Goal: Navigation & Orientation: Understand site structure

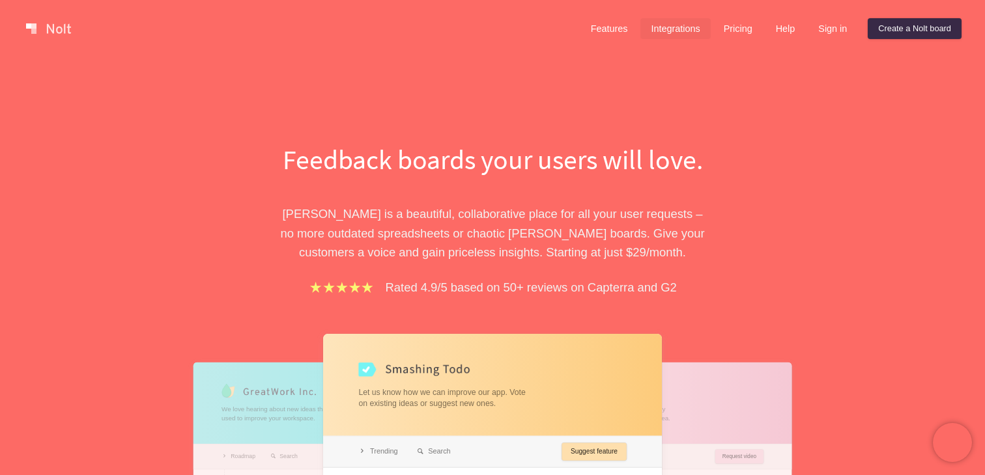
click at [654, 27] on link "Integrations" at bounding box center [675, 28] width 70 height 21
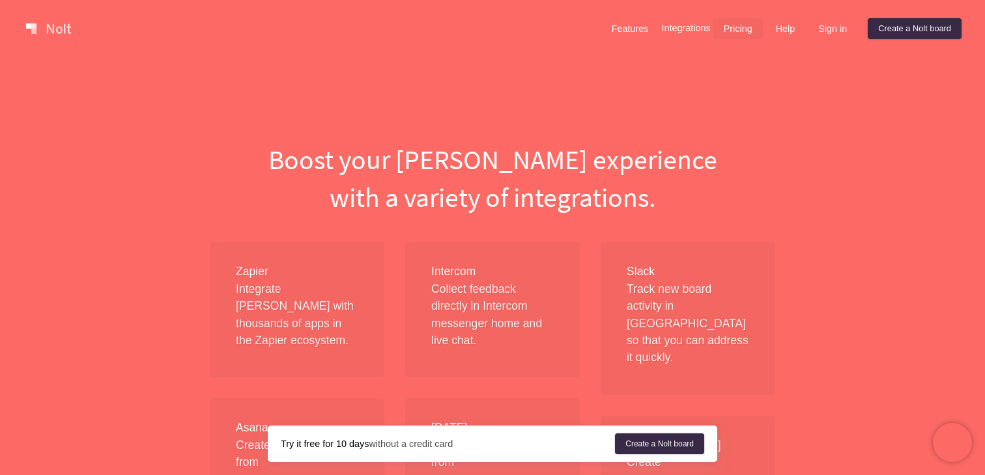
click at [733, 27] on link "Pricing" at bounding box center [737, 28] width 49 height 21
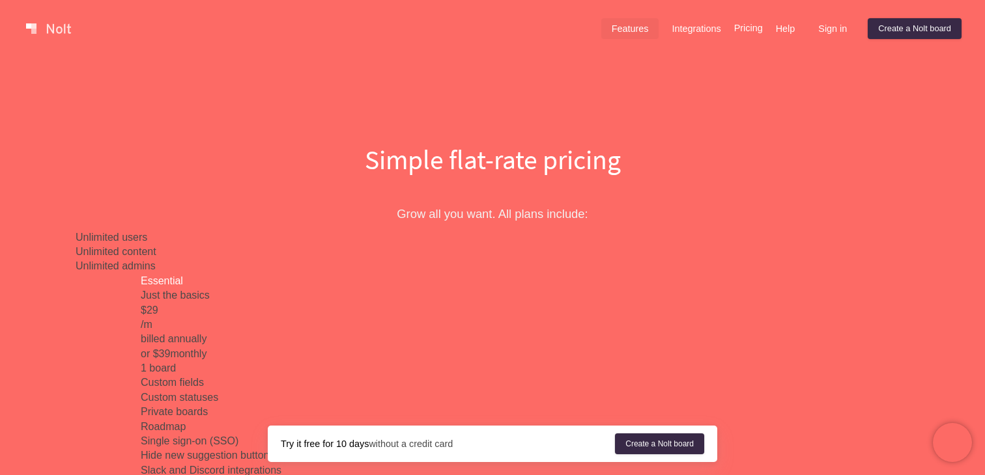
click at [601, 25] on link "Features" at bounding box center [630, 28] width 58 height 21
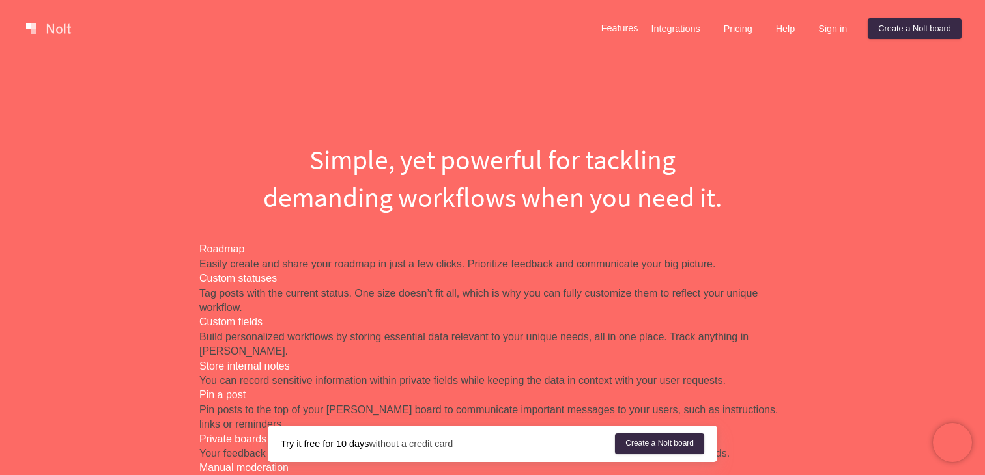
click at [55, 23] on link at bounding box center [48, 28] width 55 height 21
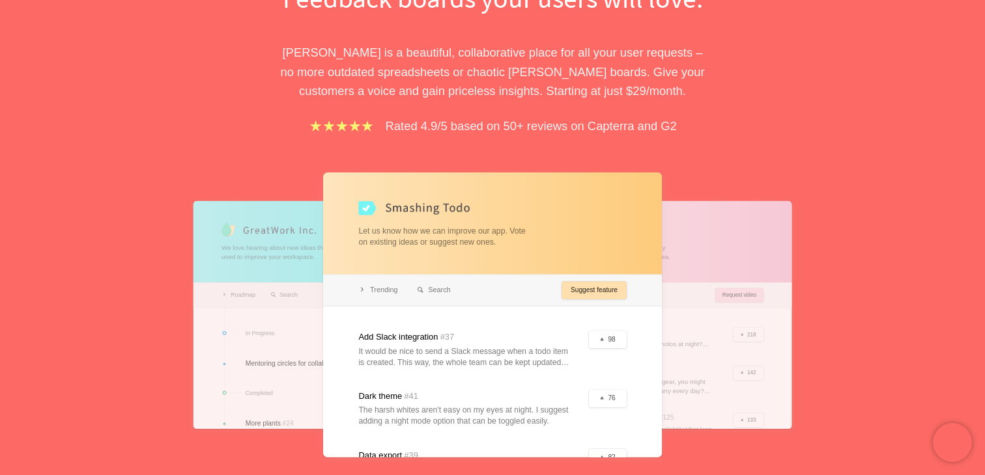
scroll to position [164, 0]
